Goal: Navigation & Orientation: Understand site structure

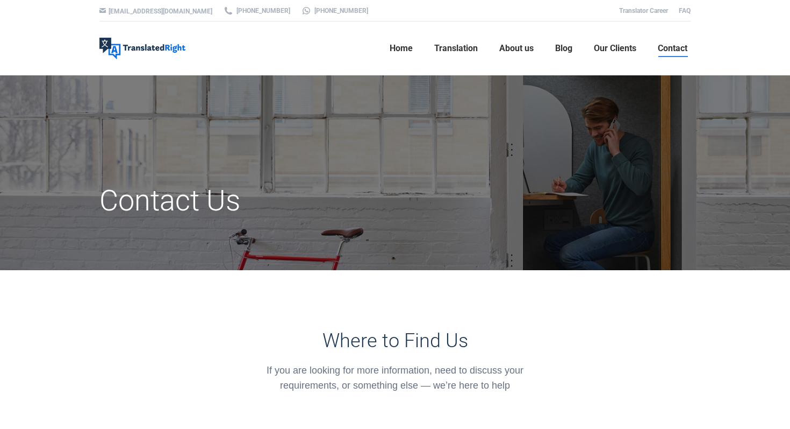
click at [147, 48] on img at bounding box center [142, 49] width 86 height 22
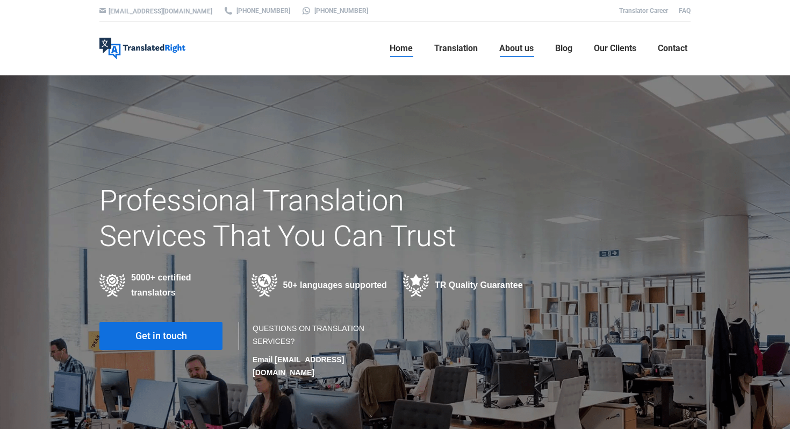
click at [518, 46] on span "About us" at bounding box center [516, 48] width 34 height 11
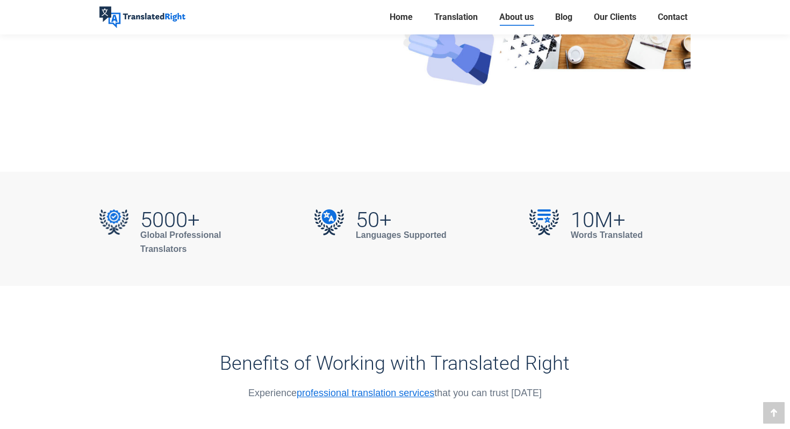
scroll to position [587, 0]
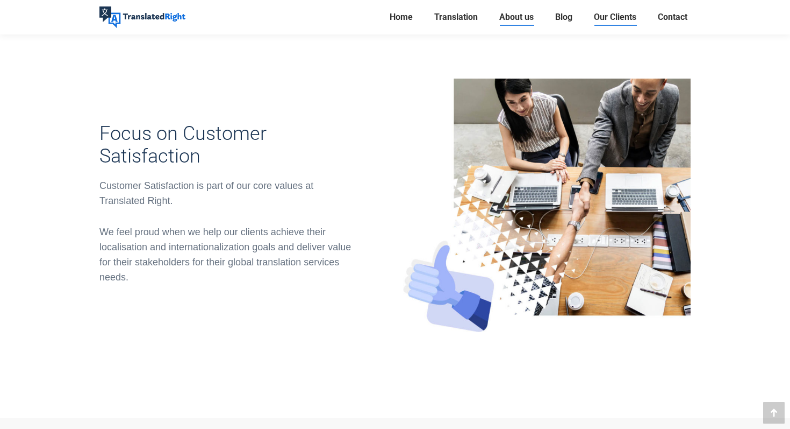
click at [614, 21] on span "Our Clients" at bounding box center [615, 17] width 42 height 11
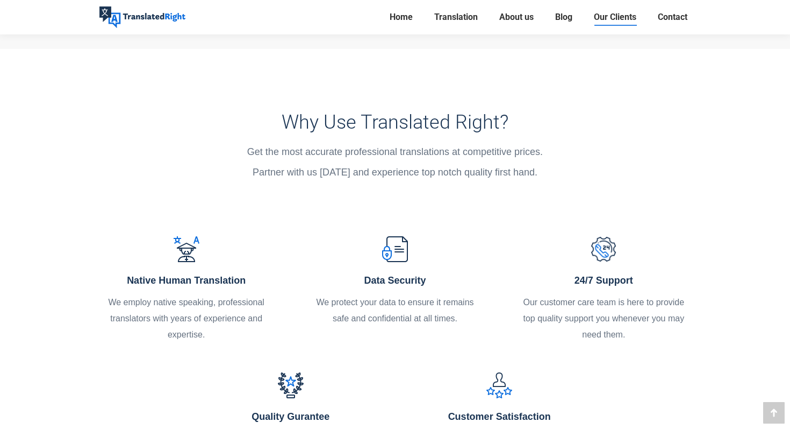
scroll to position [2974, 0]
